Goal: Information Seeking & Learning: Understand process/instructions

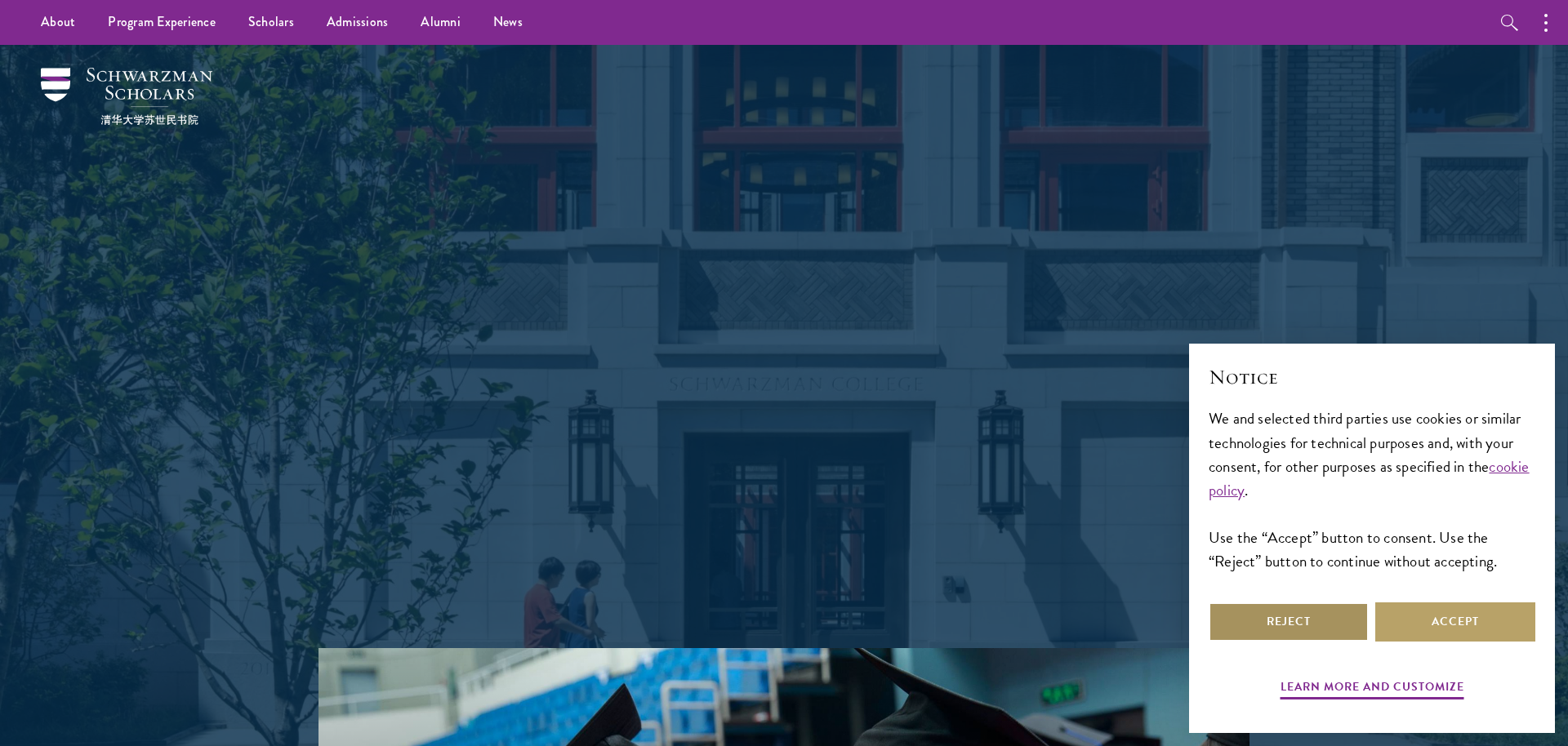
click at [1341, 611] on button "Reject" at bounding box center [1288, 622] width 160 height 39
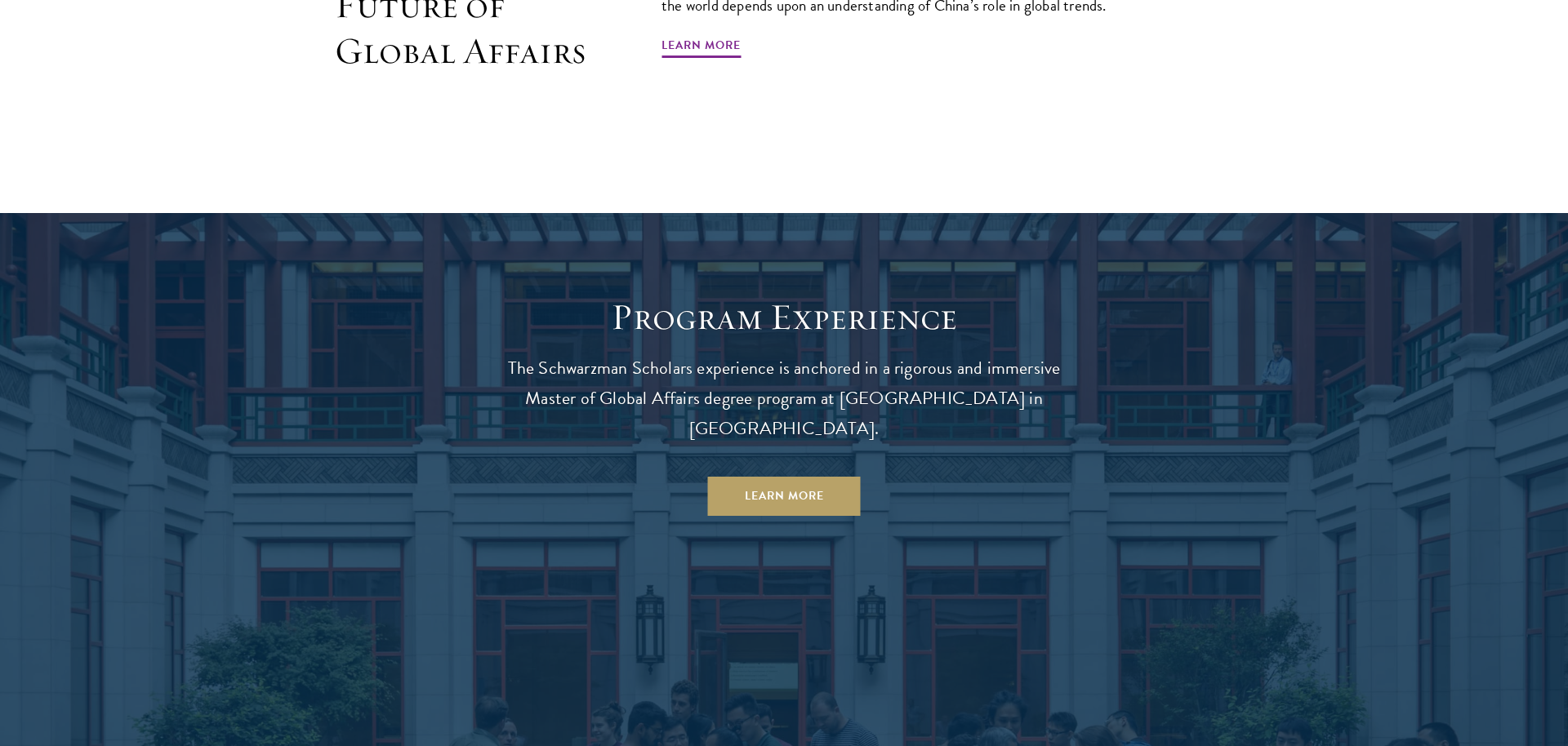
scroll to position [1675, 0]
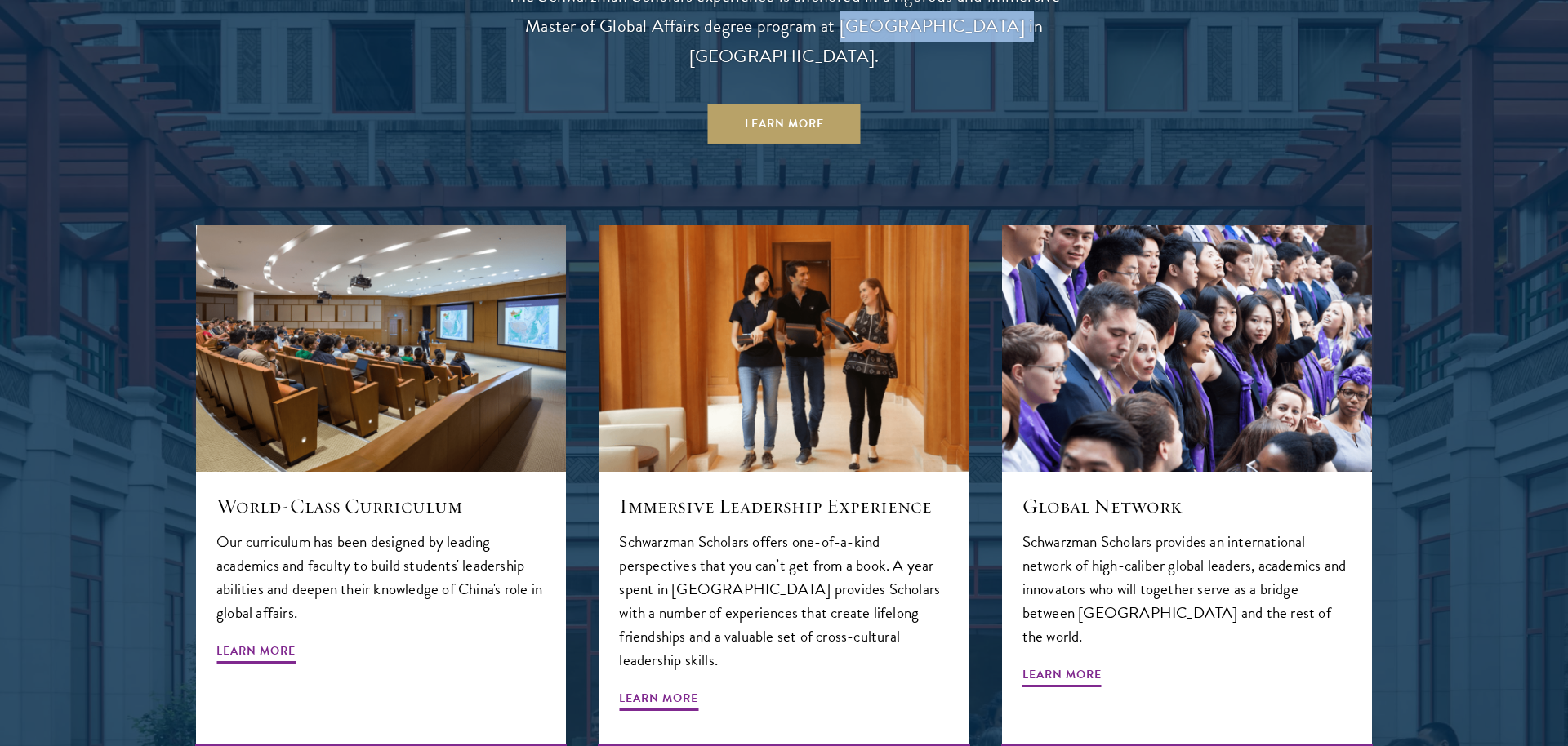
drag, startPoint x: 834, startPoint y: 29, endPoint x: 972, endPoint y: 33, distance: 138.1
click at [972, 33] on p "The Schwarzman Scholars experience is anchored in a rigorous and immersive Mast…" at bounding box center [783, 27] width 588 height 91
copy p "Tsinghua University"
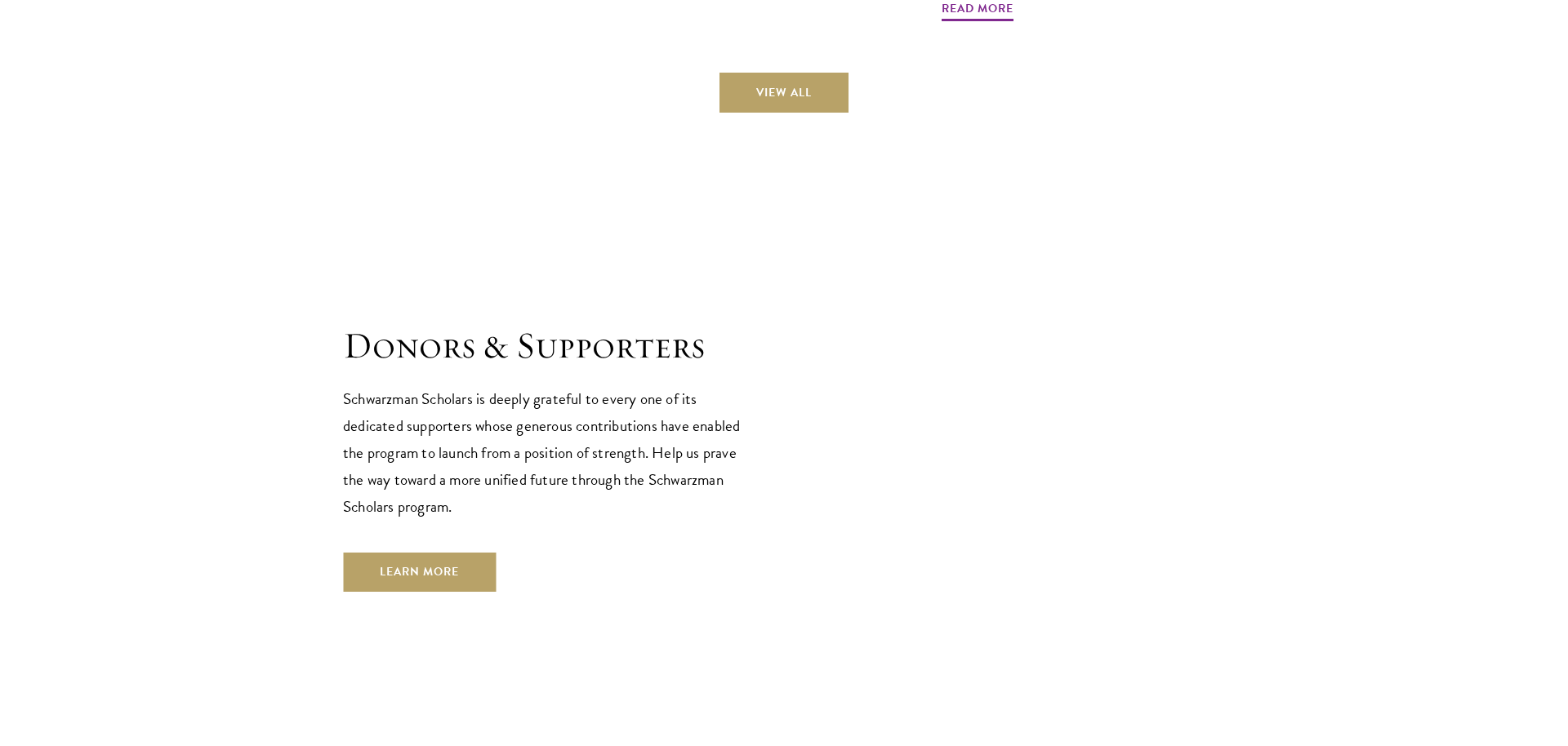
scroll to position [4654, 0]
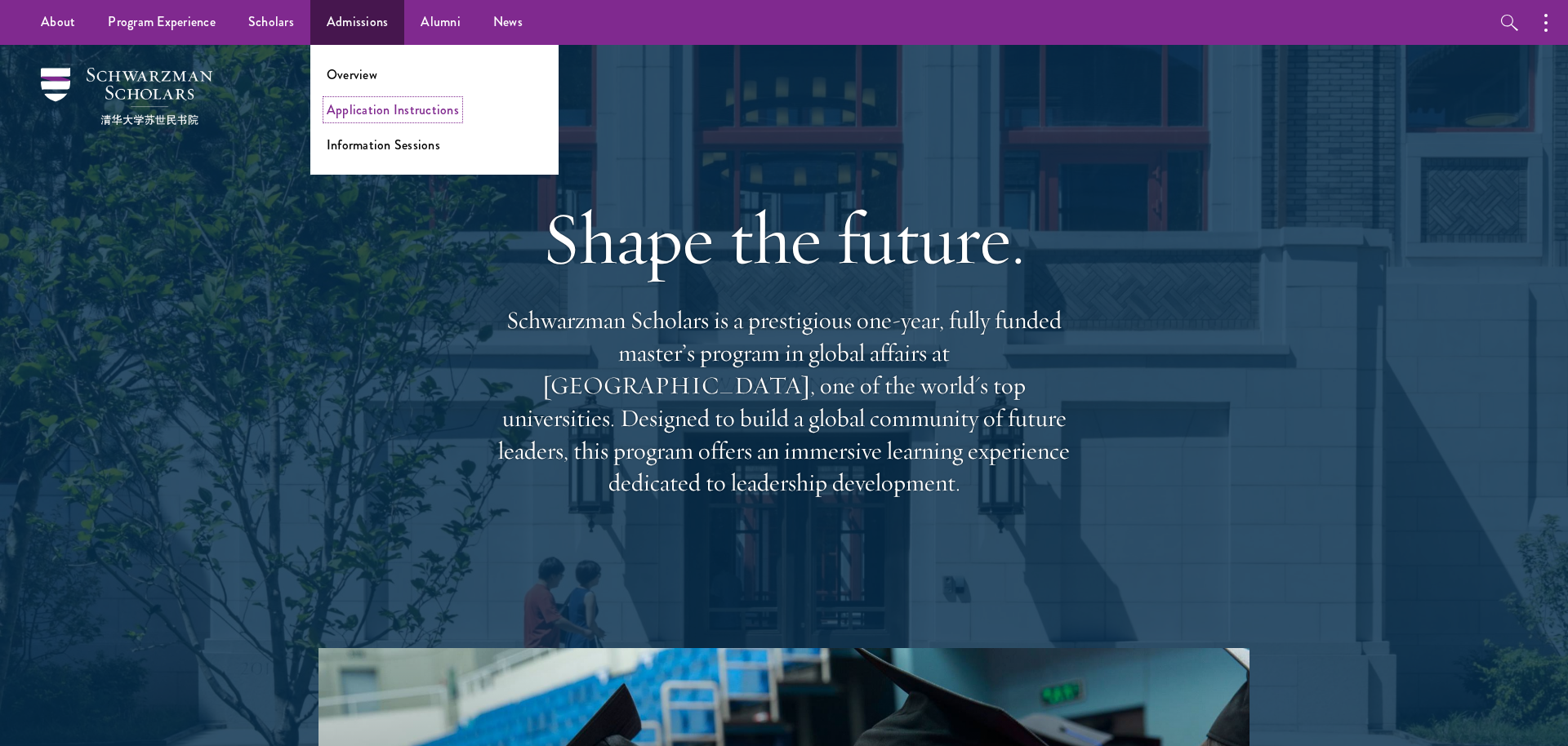
click at [375, 115] on link "Application Instructions" at bounding box center [392, 110] width 132 height 19
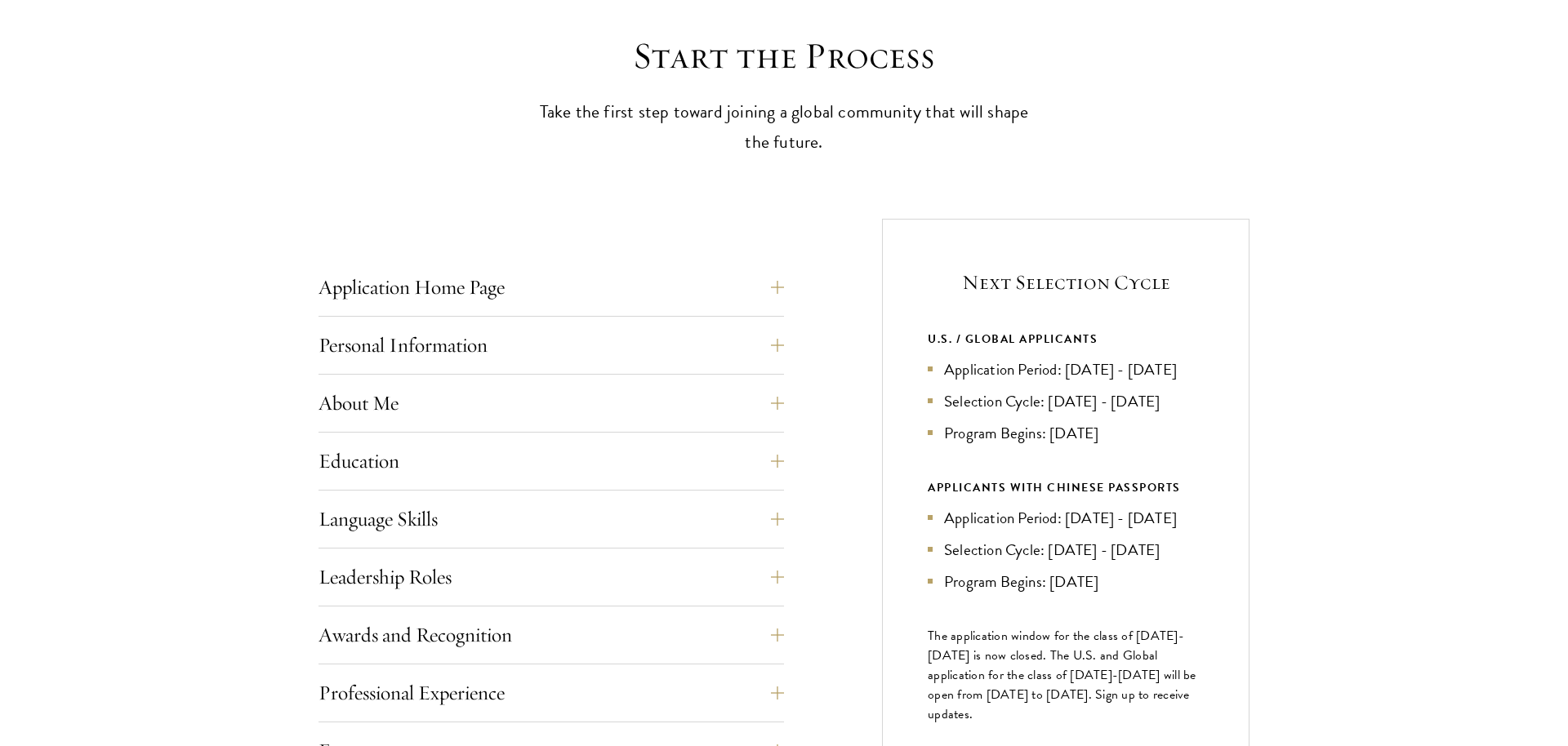
scroll to position [466, 0]
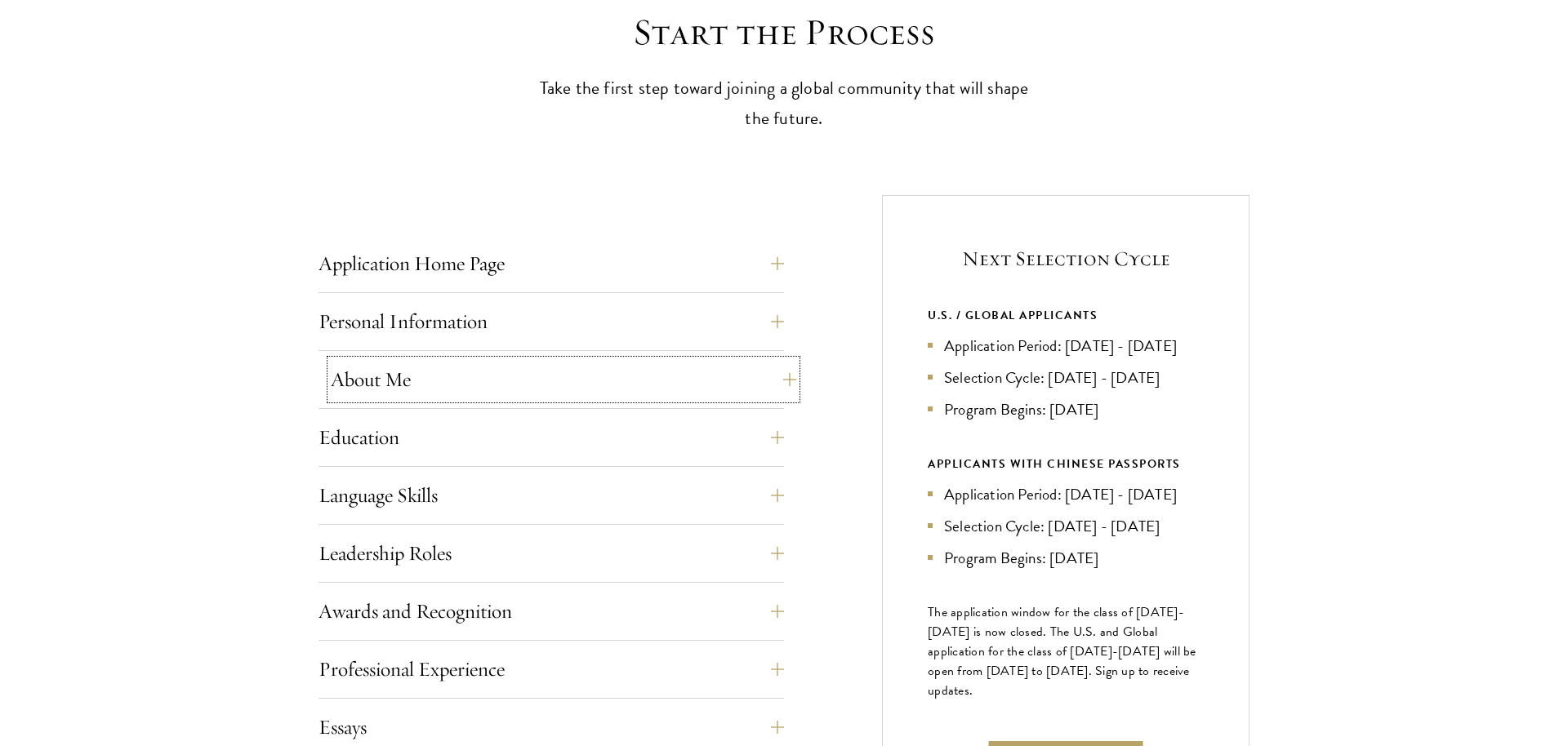
click at [467, 383] on button "About Me" at bounding box center [563, 379] width 466 height 39
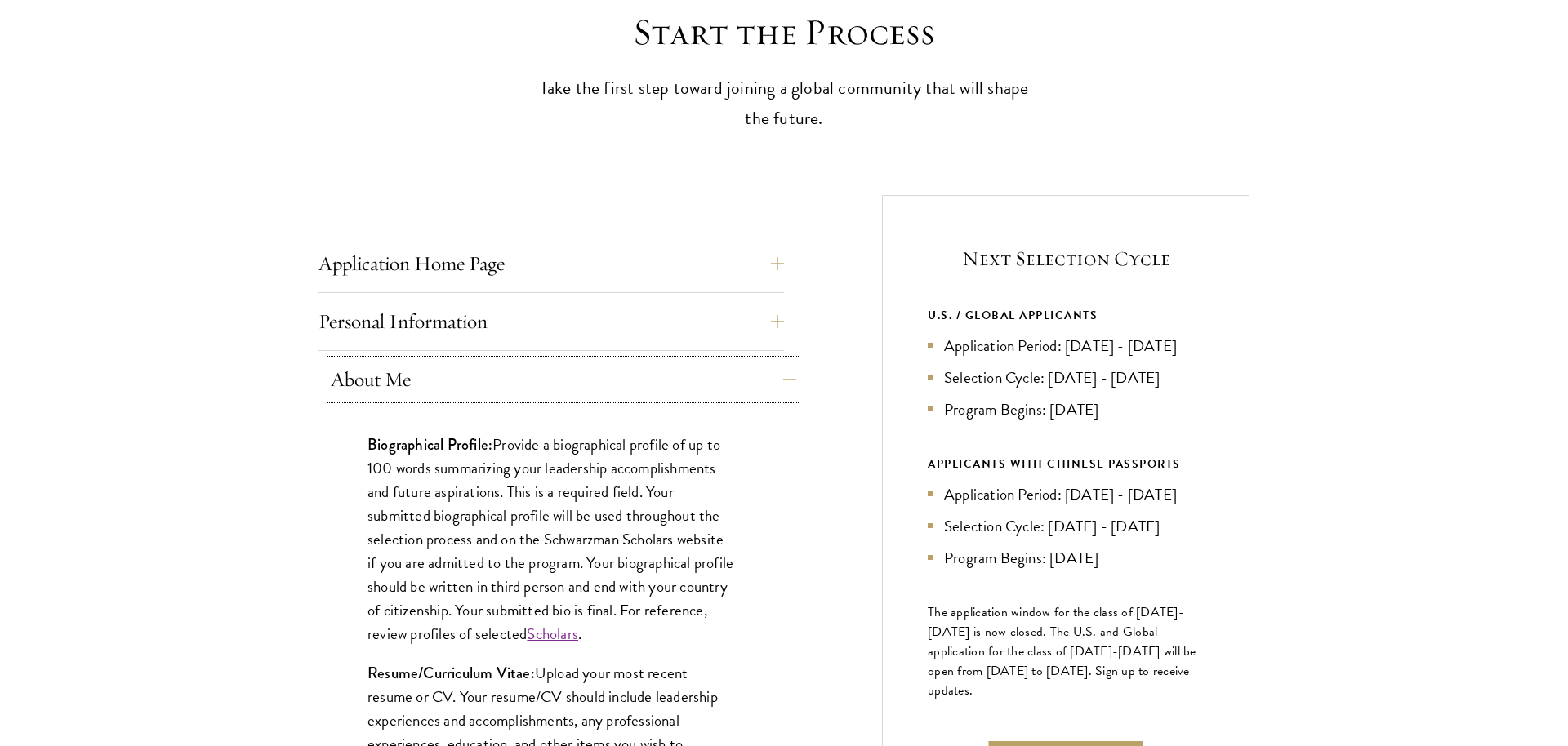
click at [467, 383] on button "About Me" at bounding box center [563, 379] width 466 height 39
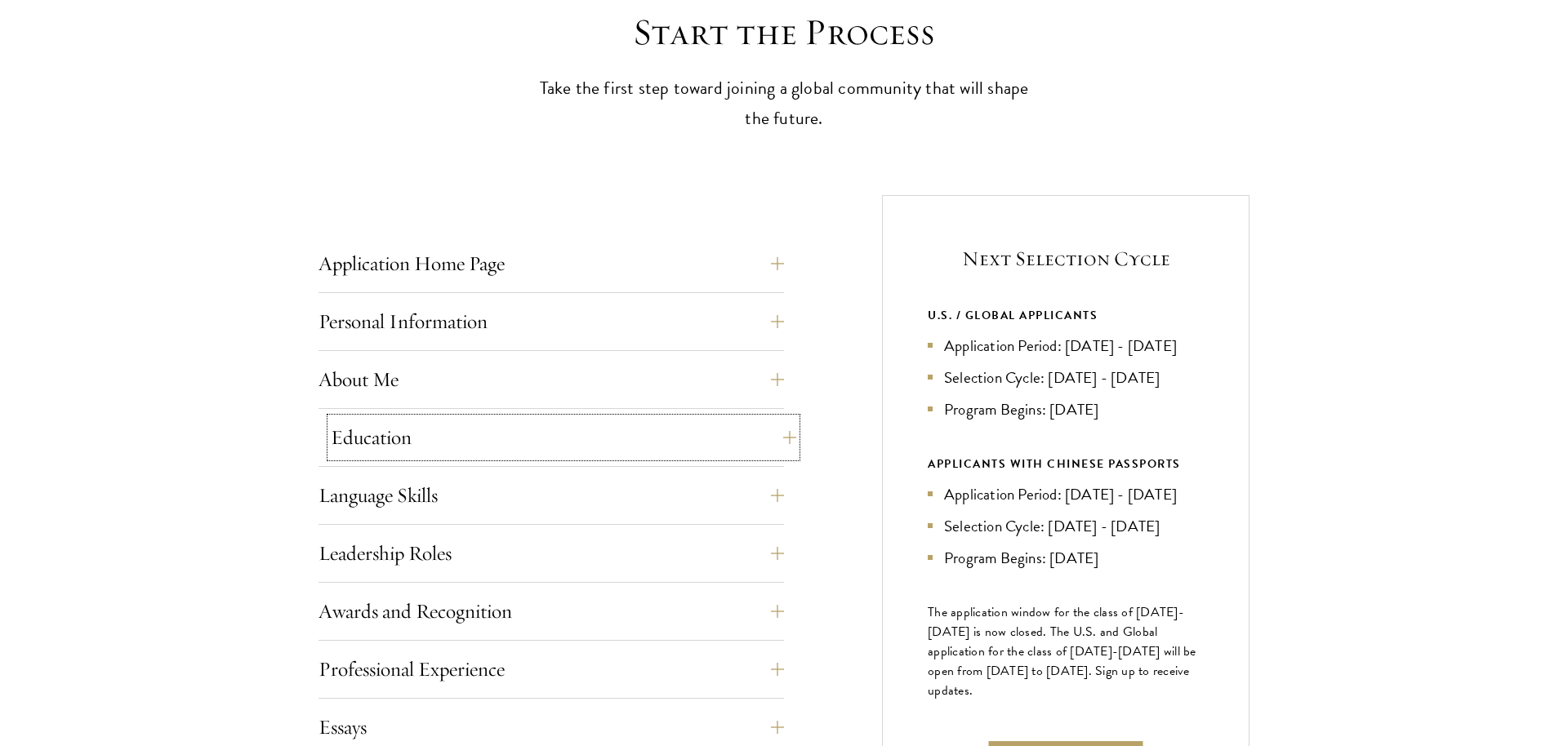
click at [509, 441] on button "Education" at bounding box center [563, 438] width 466 height 39
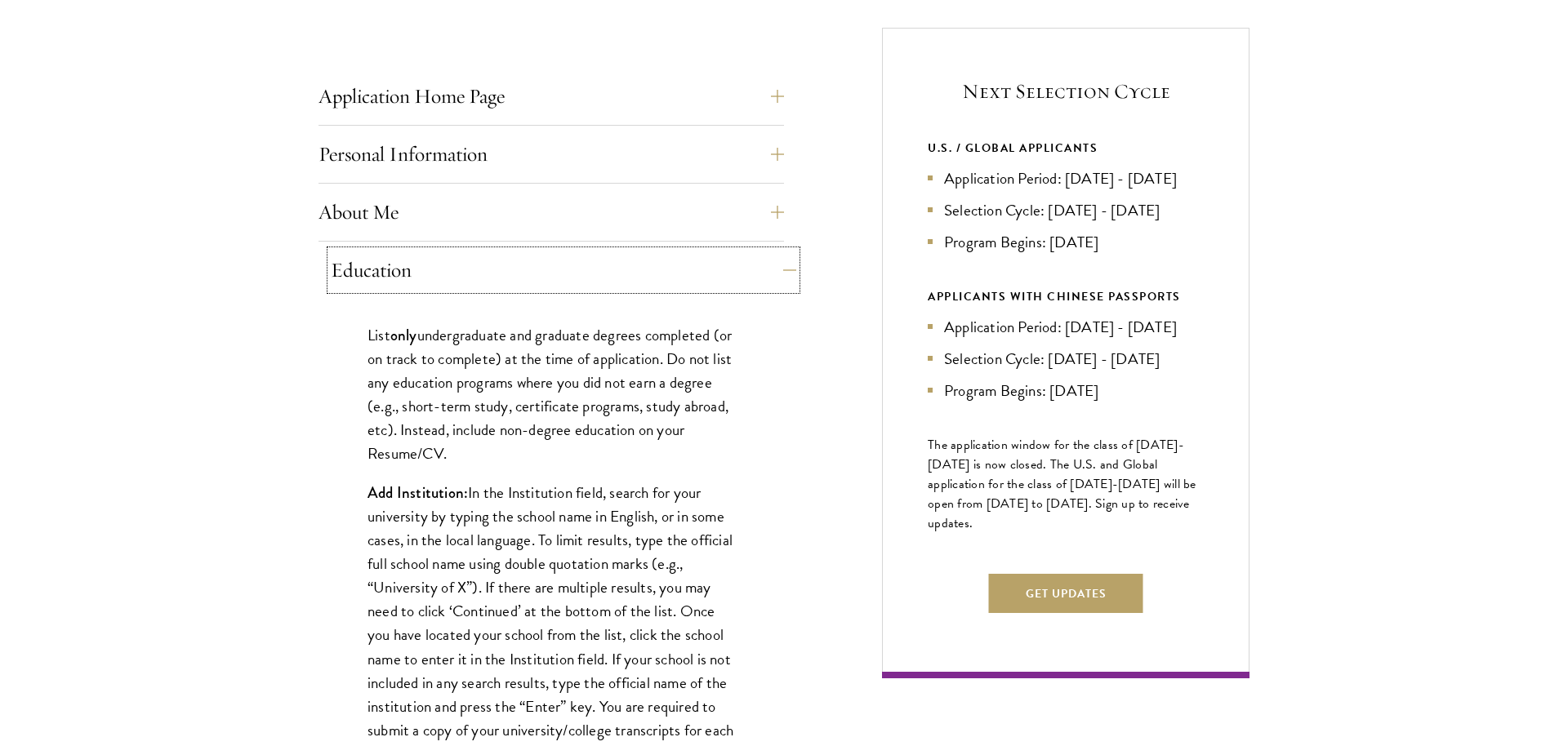
scroll to position [652, 0]
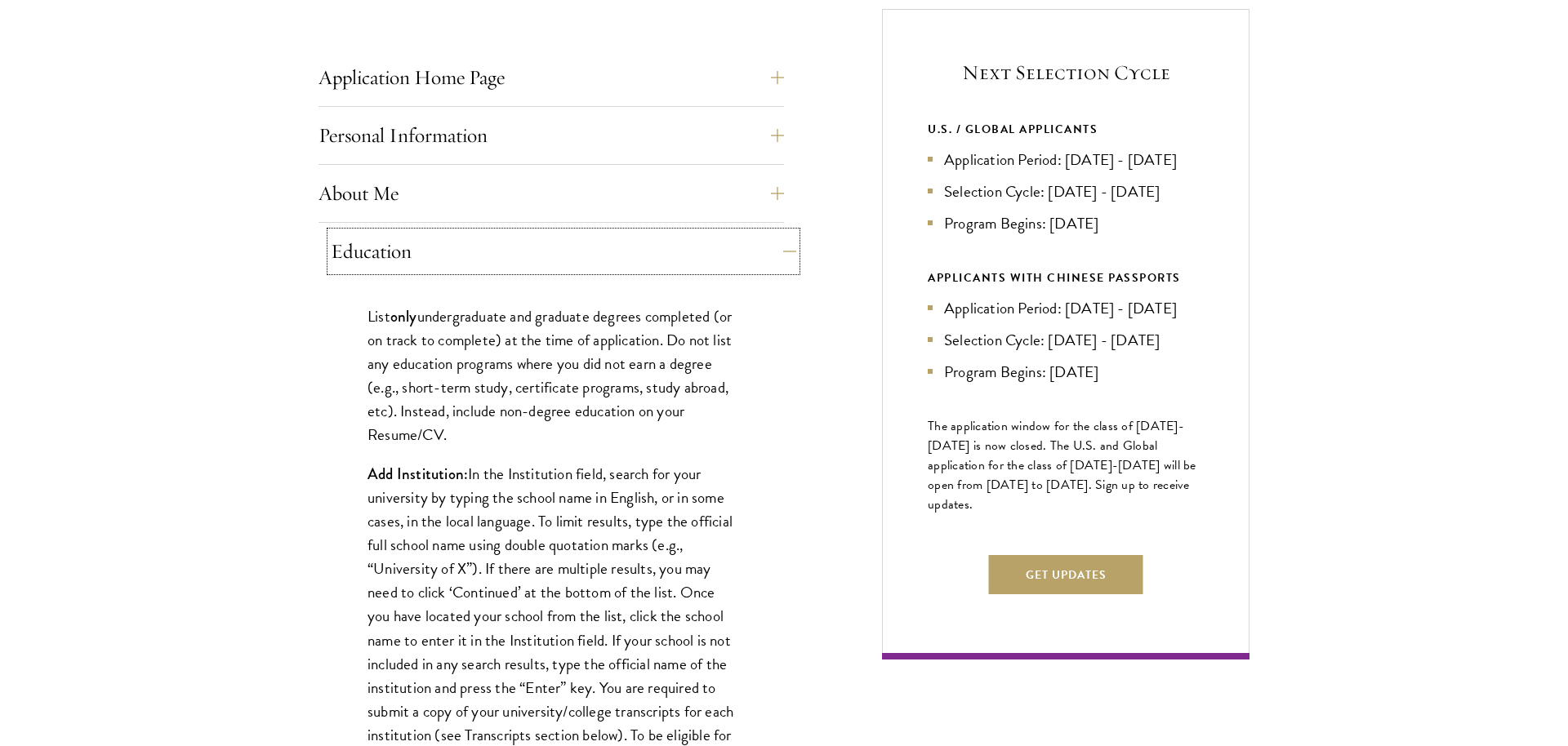
click at [486, 241] on button "Education" at bounding box center [563, 252] width 466 height 39
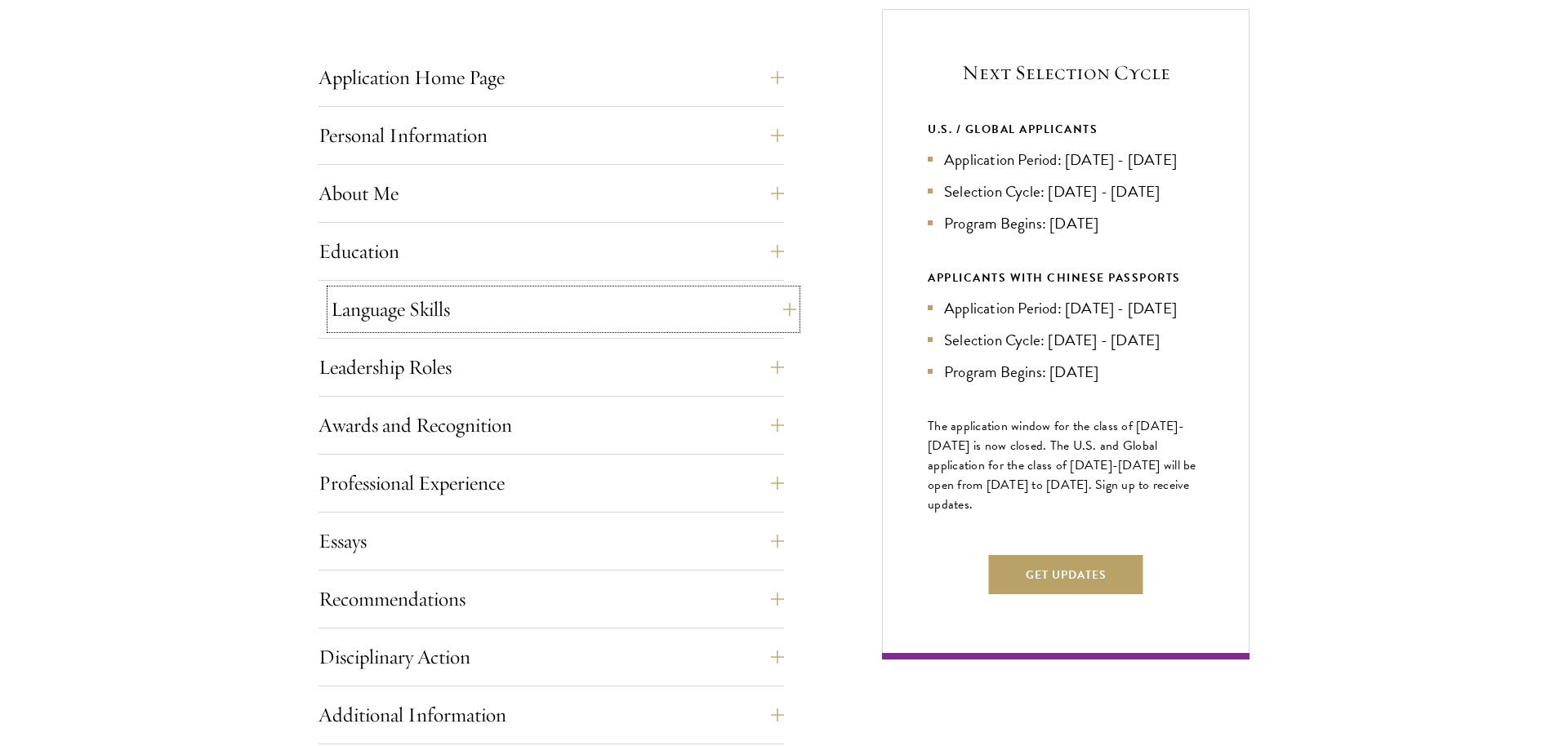
click at [440, 306] on button "Language Skills" at bounding box center [563, 309] width 466 height 39
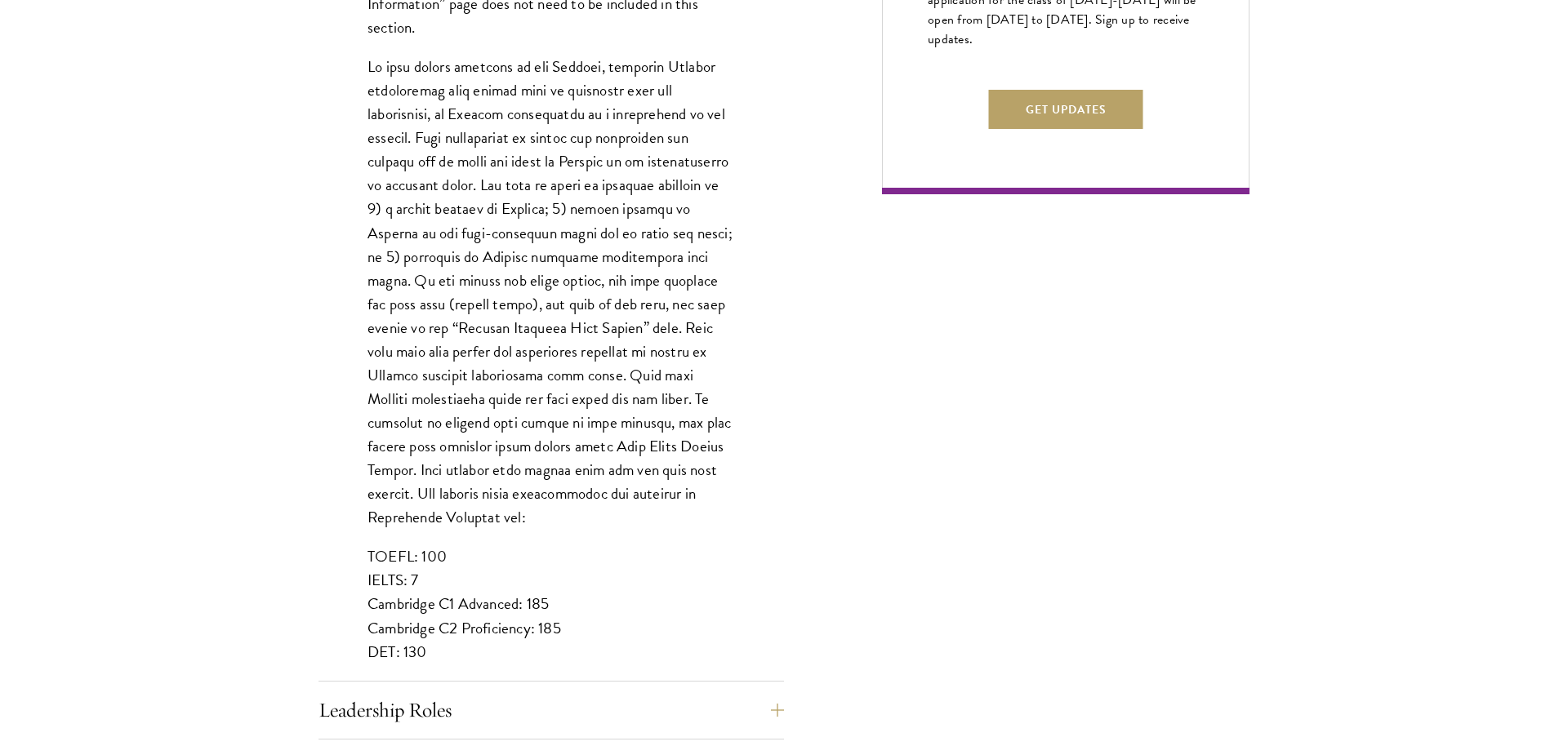
scroll to position [1303, 0]
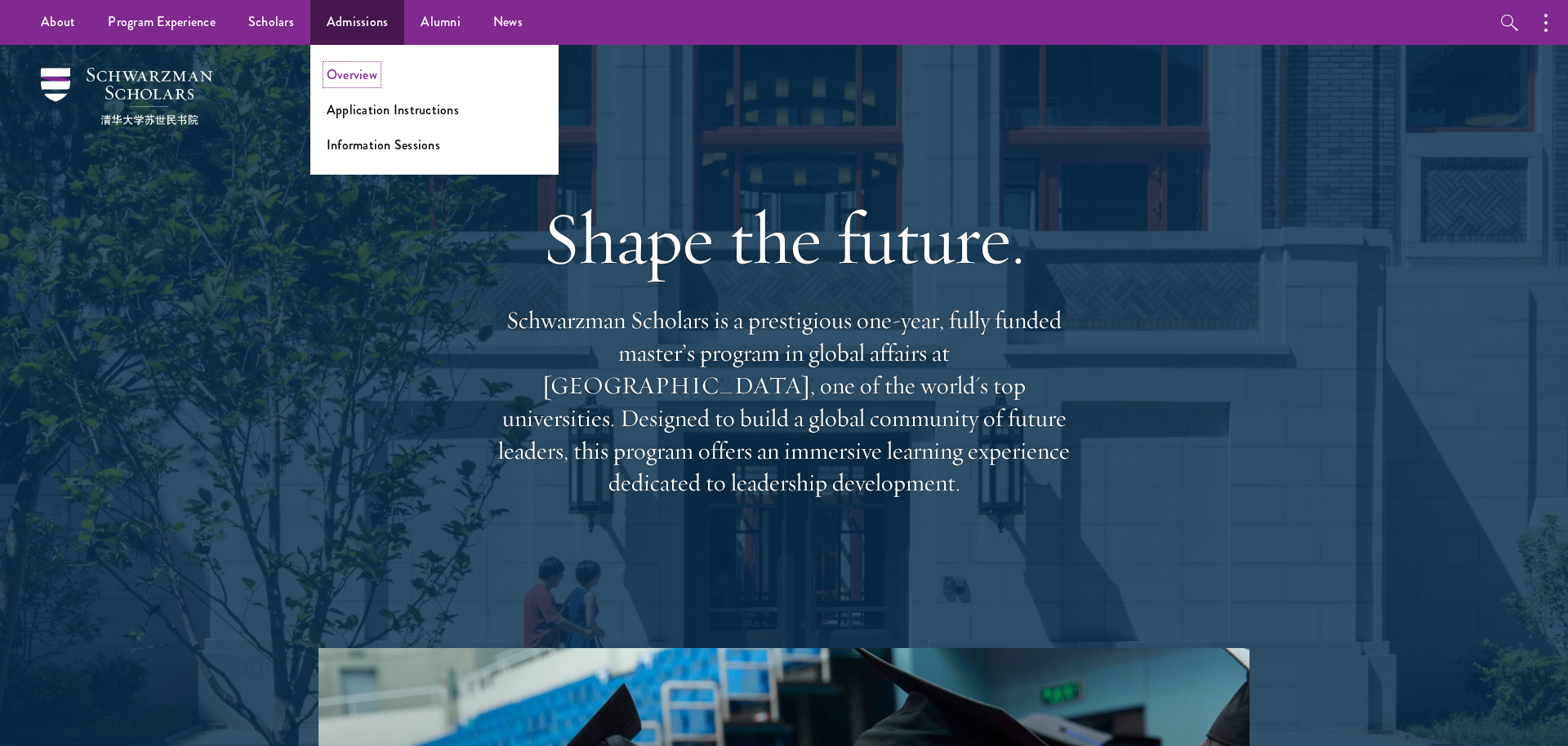
click at [345, 75] on link "Overview" at bounding box center [352, 75] width 51 height 19
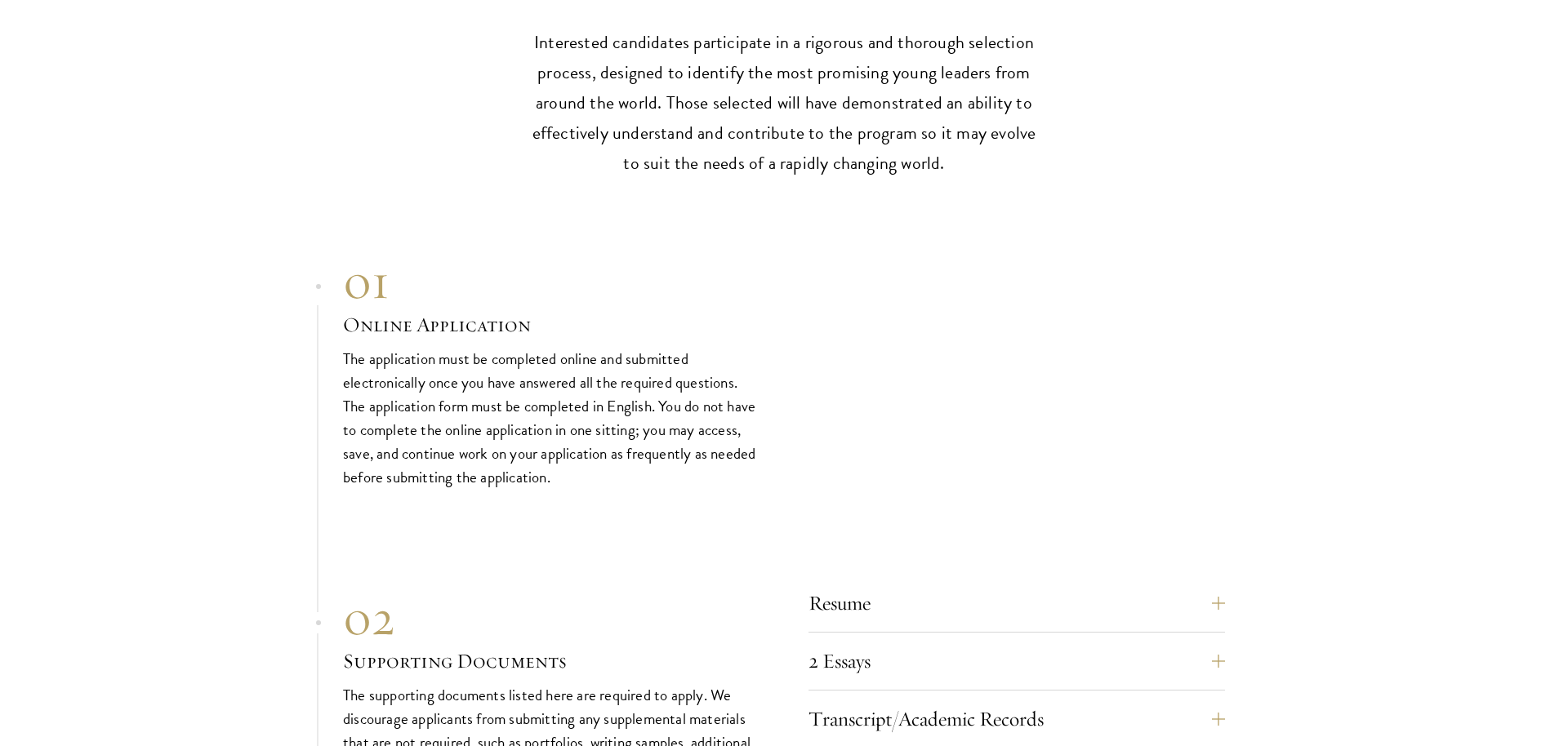
scroll to position [5027, 0]
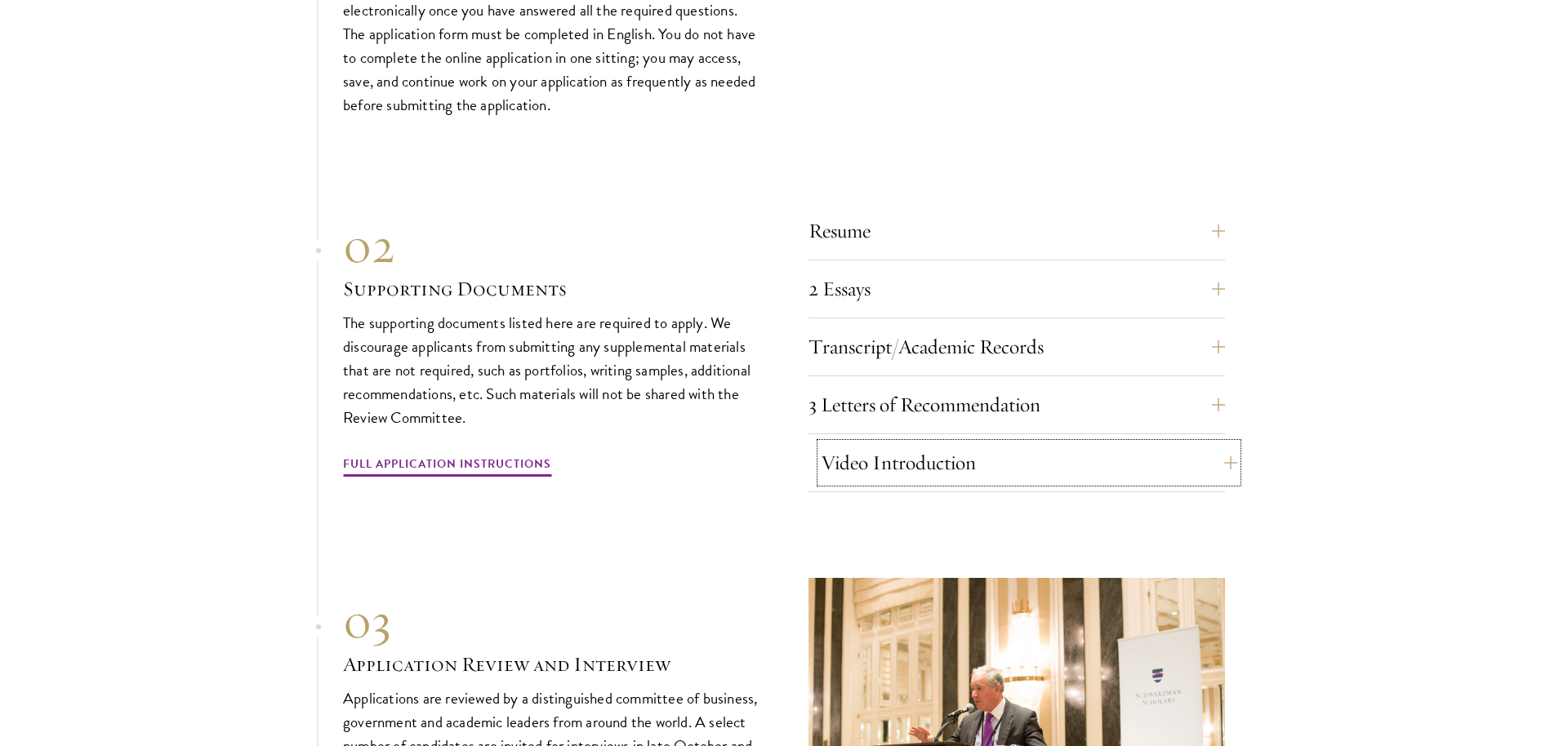
click at [913, 443] on button "Video Introduction" at bounding box center [1029, 463] width 417 height 39
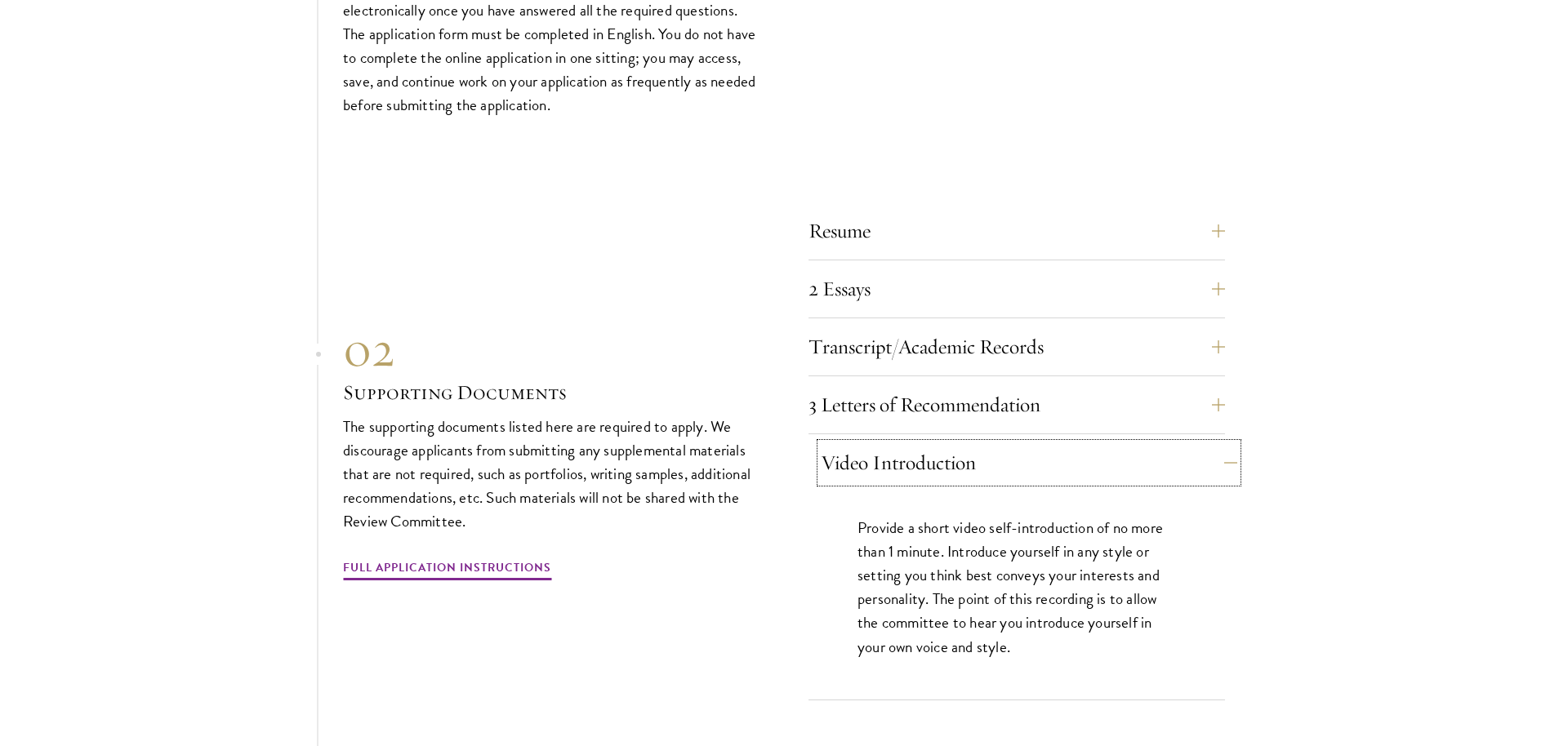
click at [913, 443] on button "Video Introduction" at bounding box center [1029, 463] width 417 height 39
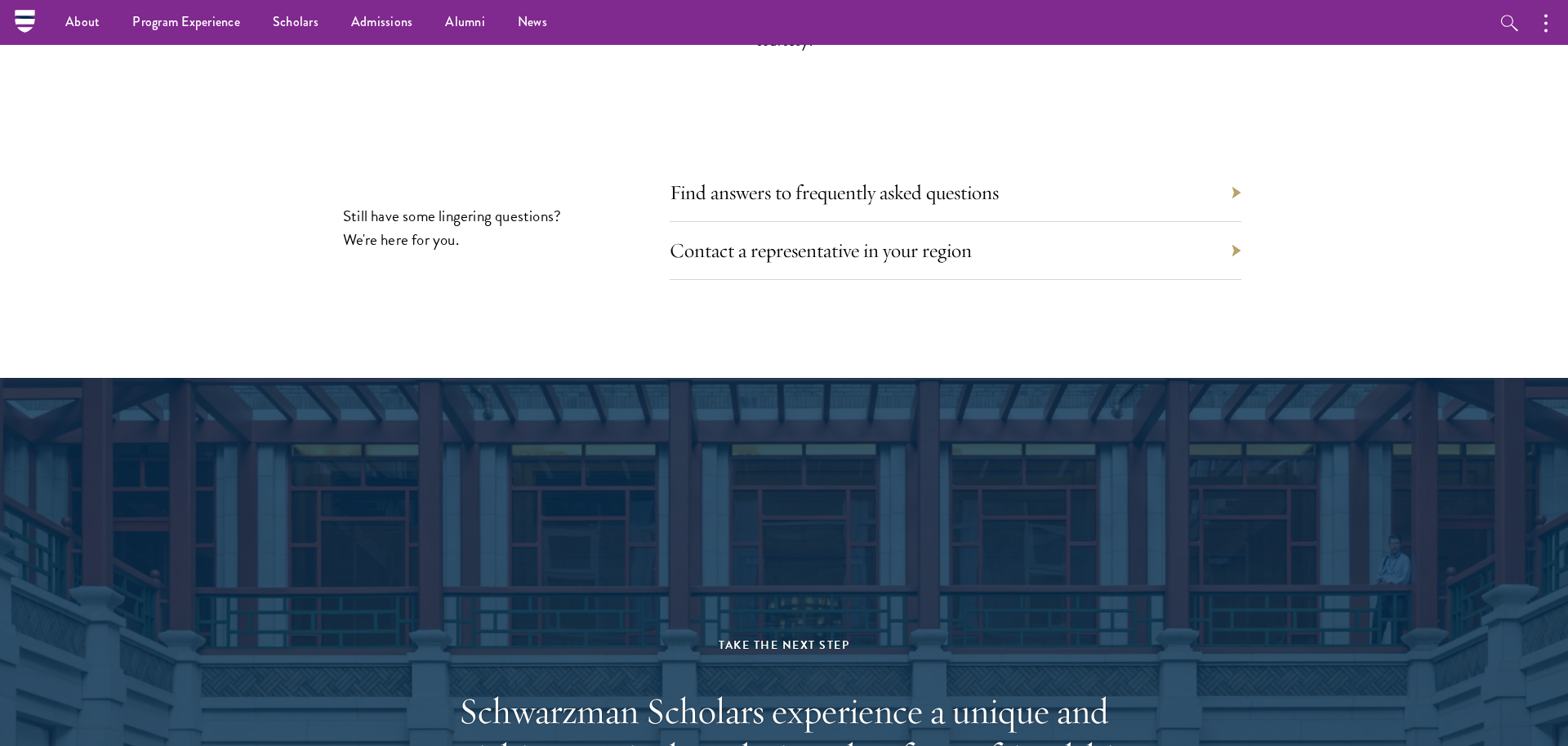
scroll to position [7347, 0]
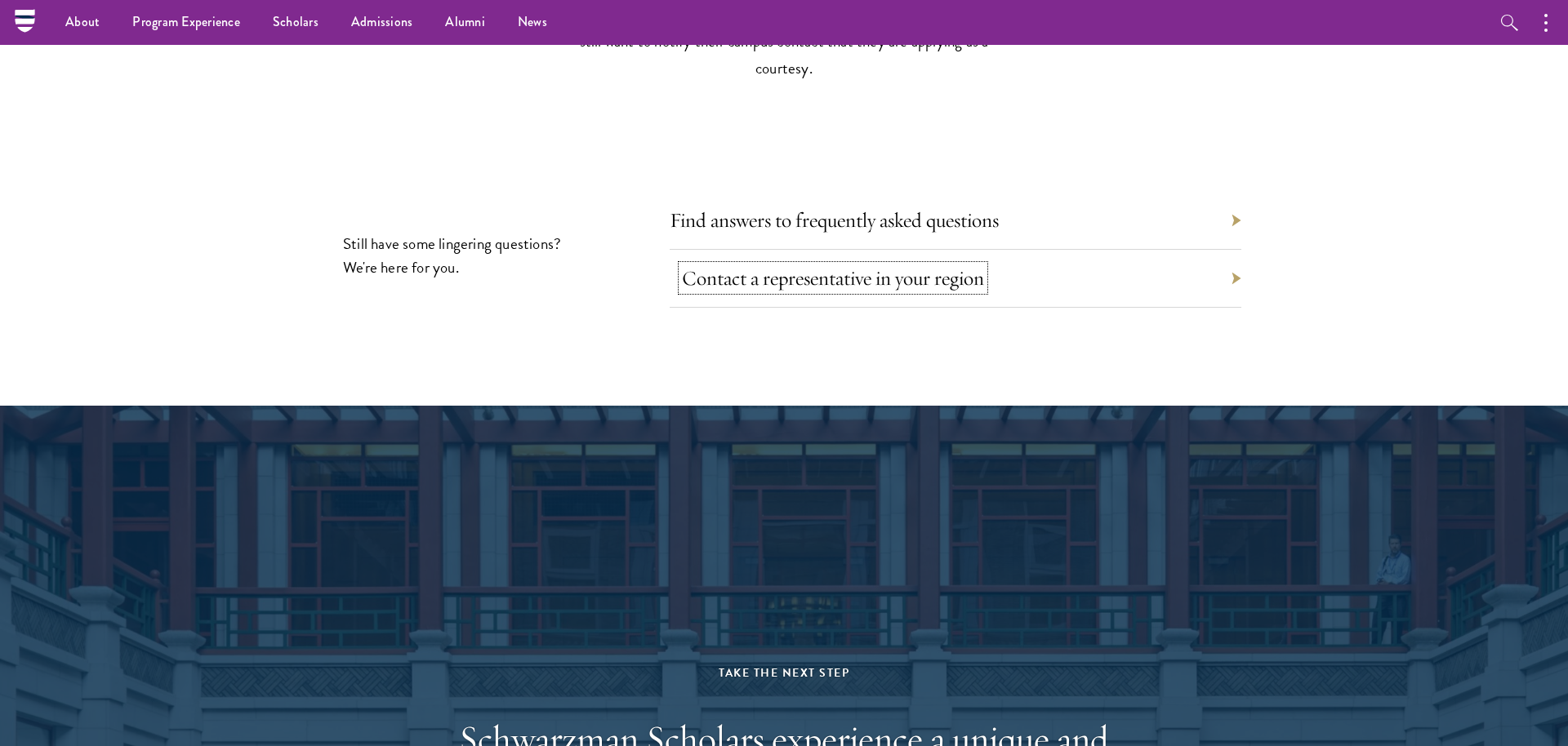
click at [847, 266] on link "Contact a representative in your region" at bounding box center [833, 278] width 302 height 25
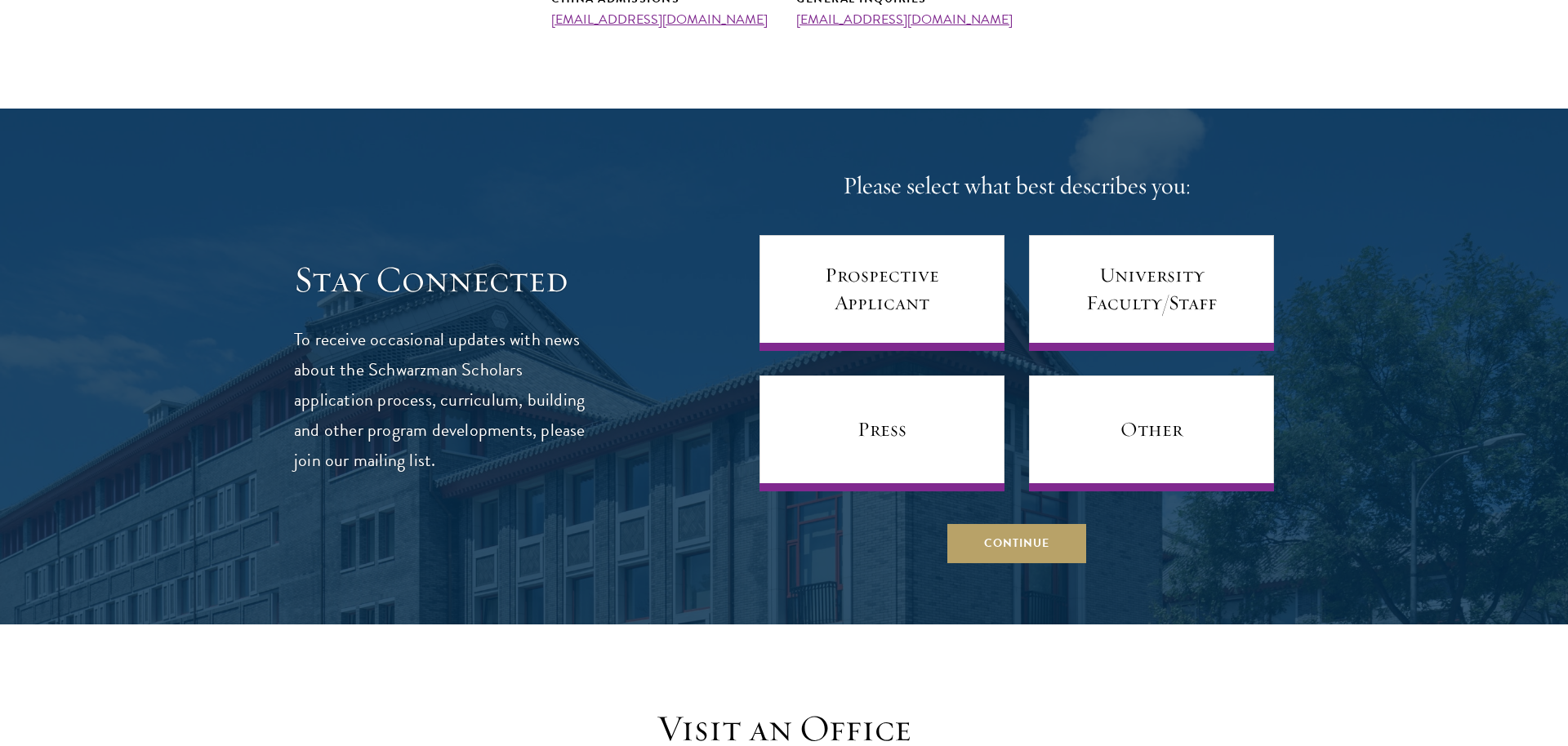
scroll to position [838, 0]
